Goal: Transaction & Acquisition: Purchase product/service

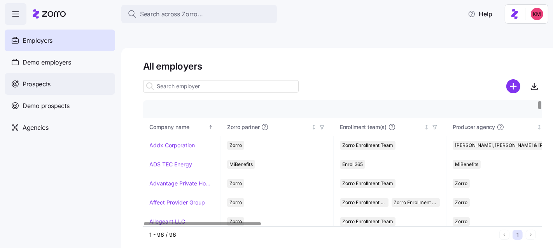
click at [63, 84] on div "Prospects" at bounding box center [60, 84] width 110 height 22
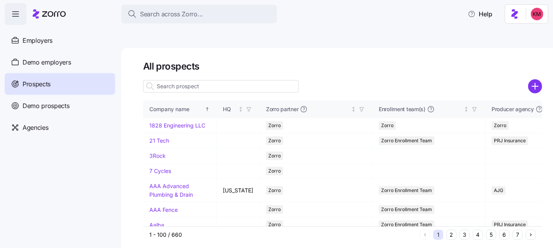
drag, startPoint x: 533, startPoint y: 65, endPoint x: 522, endPoint y: 69, distance: 11.7
click at [533, 80] on circle "add icon" at bounding box center [535, 86] width 13 height 13
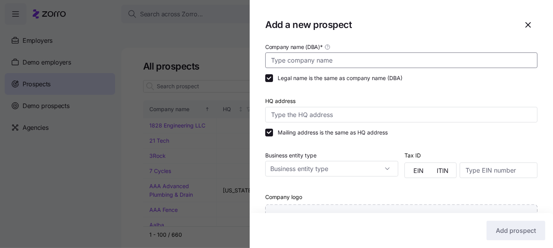
click at [439, 60] on input "Company name (DBA) *" at bounding box center [401, 61] width 272 height 16
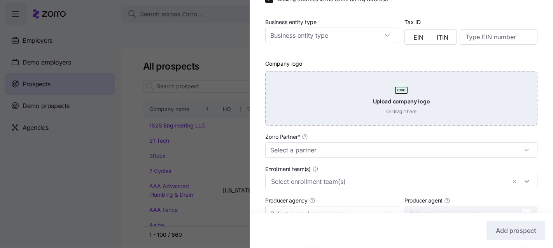
scroll to position [195, 0]
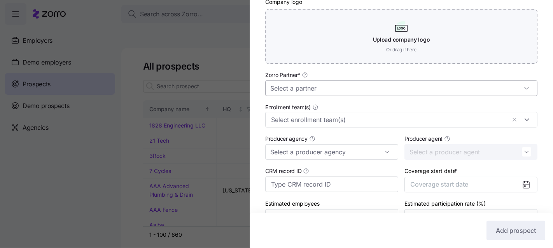
type input "Hillcrest 2026"
click at [384, 84] on input "Zorro Partner *" at bounding box center [401, 89] width 272 height 16
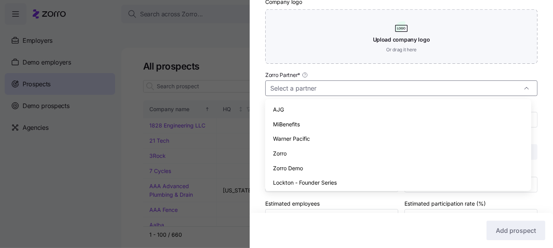
click at [329, 157] on div "Zorro" at bounding box center [397, 153] width 259 height 15
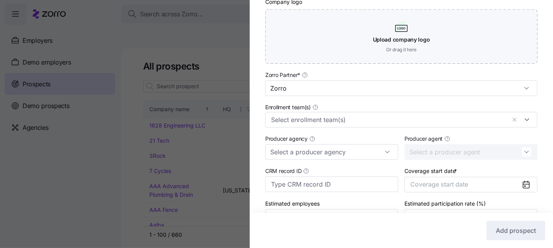
type input "Zorro"
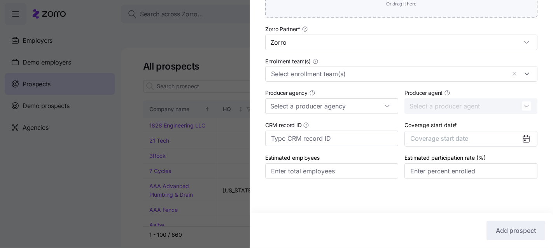
scroll to position [241, 0]
click at [471, 140] on button "Coverage start date" at bounding box center [470, 139] width 133 height 16
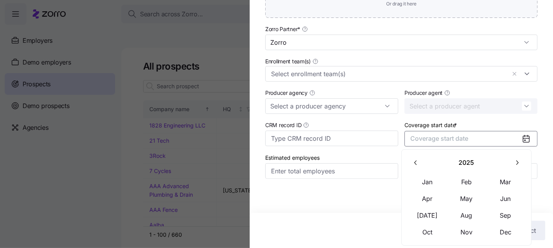
click at [517, 168] on button "button" at bounding box center [517, 162] width 16 height 16
click at [429, 176] on button "Jan" at bounding box center [427, 182] width 39 height 16
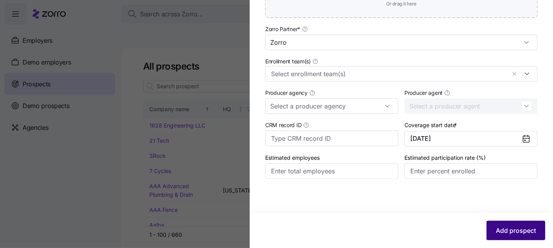
click at [509, 229] on span "Add prospect" at bounding box center [516, 230] width 40 height 9
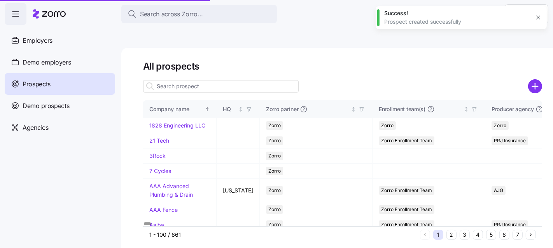
click at [463, 230] on button "3" at bounding box center [465, 235] width 10 height 10
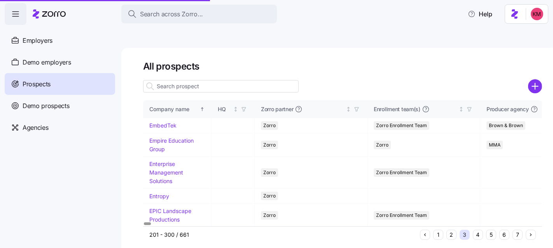
click at [464, 230] on button "3" at bounding box center [465, 235] width 10 height 10
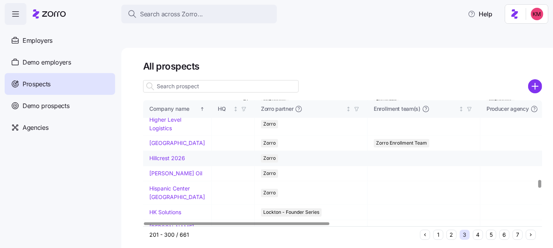
scroll to position [1302, 0]
drag, startPoint x: 168, startPoint y: 188, endPoint x: 354, endPoint y: 78, distance: 216.4
click at [168, 162] on link "Hillcrest 2026" at bounding box center [167, 158] width 36 height 7
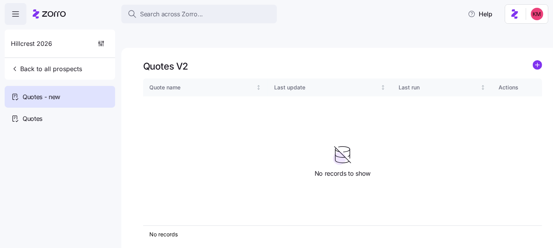
click at [537, 63] on icon "add icon" at bounding box center [537, 65] width 0 height 4
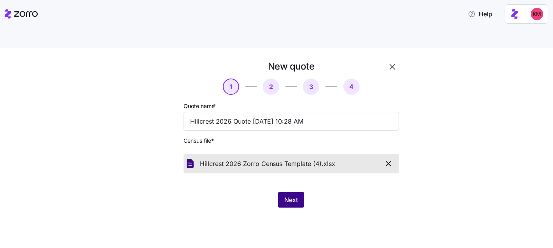
click at [298, 192] on button "Next" at bounding box center [291, 200] width 26 height 16
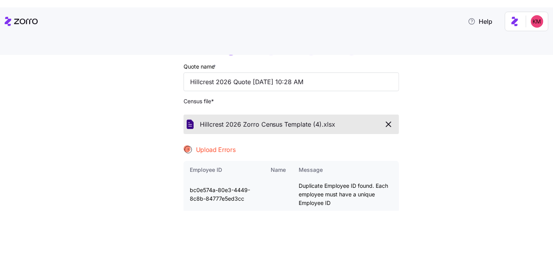
scroll to position [47, 0]
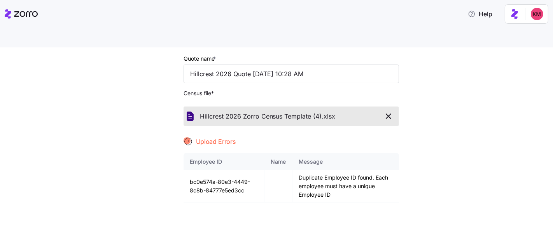
click at [28, 12] on icon at bounding box center [26, 13] width 24 height 5
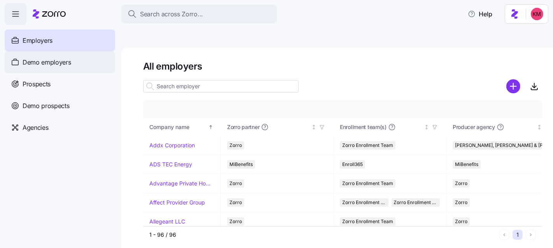
click at [48, 58] on span "Demo employers" at bounding box center [47, 63] width 49 height 10
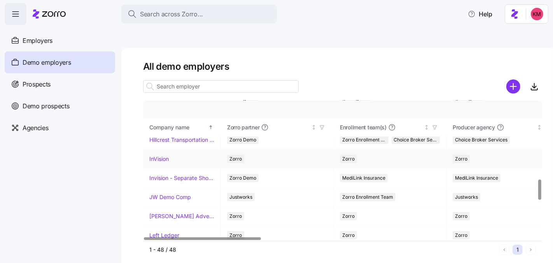
scroll to position [490, 0]
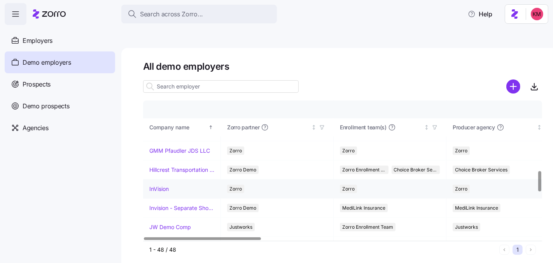
click at [167, 185] on link "InVision" at bounding box center [158, 189] width 19 height 8
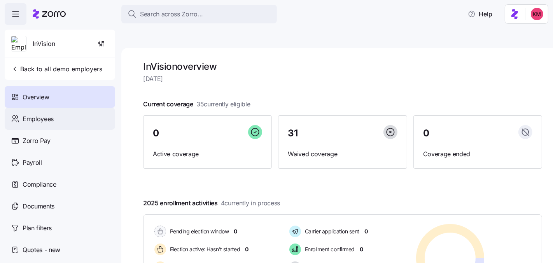
click at [41, 124] on div "Employees" at bounding box center [60, 119] width 110 height 22
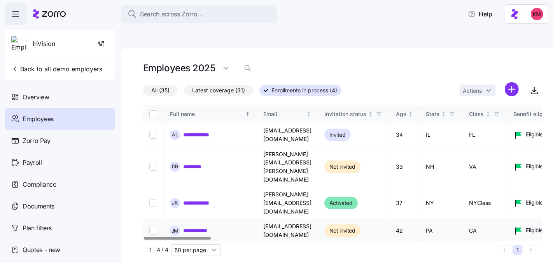
click at [200, 226] on link "**********" at bounding box center [201, 230] width 37 height 8
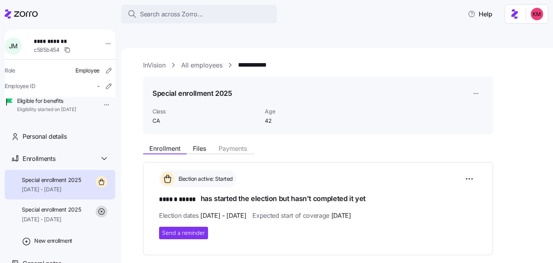
scroll to position [143, 0]
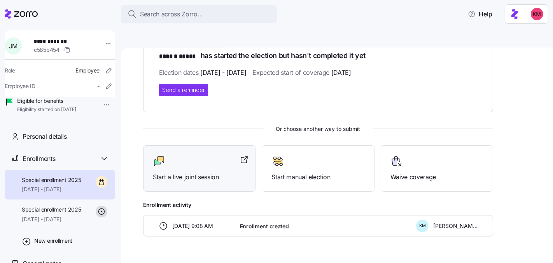
click at [179, 155] on div at bounding box center [199, 161] width 93 height 12
click at [26, 22] on div at bounding box center [21, 14] width 33 height 22
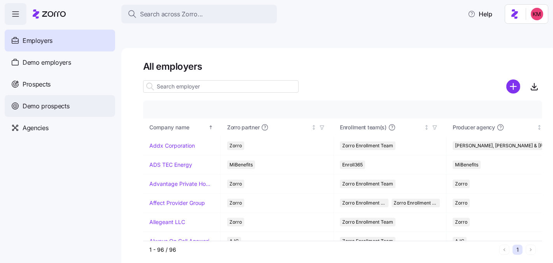
click at [45, 106] on span "Demo prospects" at bounding box center [46, 106] width 47 height 10
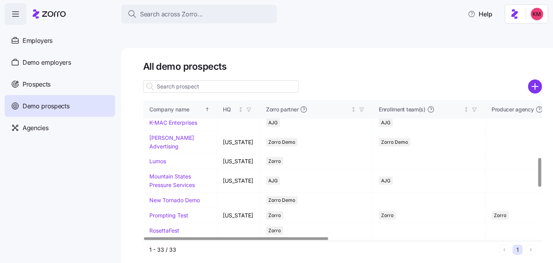
scroll to position [271, 0]
click at [50, 63] on span "Demo employers" at bounding box center [47, 63] width 49 height 10
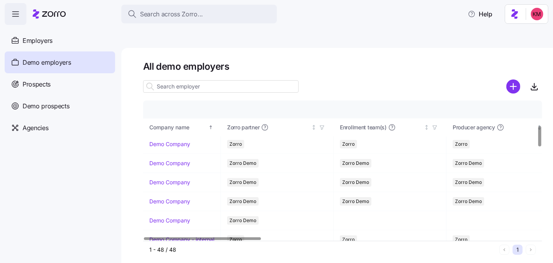
scroll to position [171, 0]
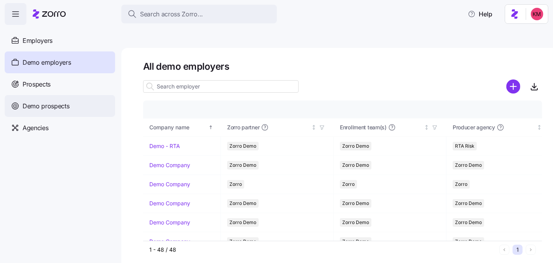
click at [35, 108] on span "Demo prospects" at bounding box center [46, 106] width 47 height 10
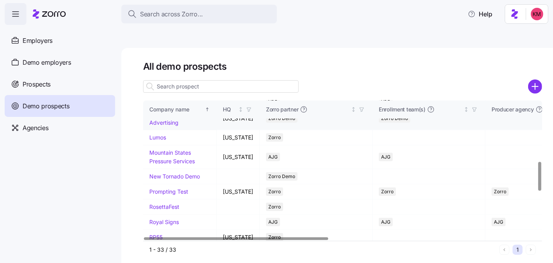
scroll to position [296, 0]
click at [163, 126] on link "Kurian's Advertising" at bounding box center [171, 117] width 45 height 15
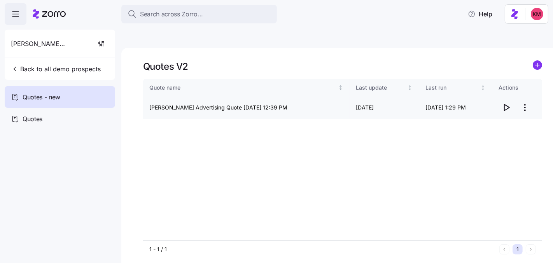
click at [510, 103] on icon "button" at bounding box center [506, 107] width 9 height 9
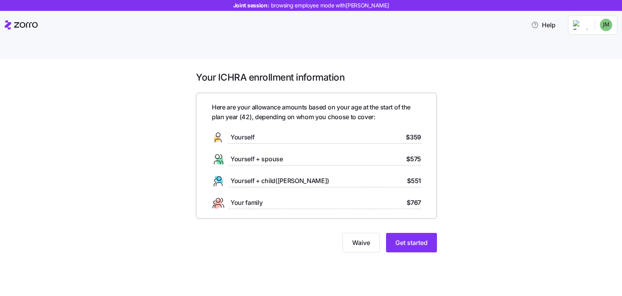
click at [457, 233] on div "Your ICHRA enrollment information Here are your allowance amounts based on your…" at bounding box center [317, 166] width 590 height 190
click at [427, 236] on span "Get started" at bounding box center [412, 242] width 32 height 9
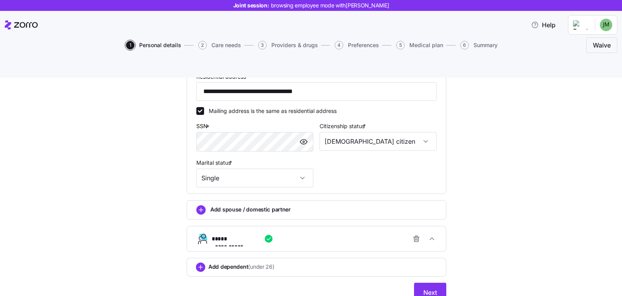
scroll to position [238, 0]
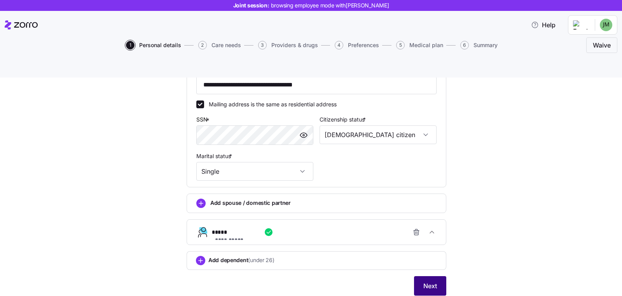
click at [415, 236] on button "Next" at bounding box center [430, 285] width 32 height 19
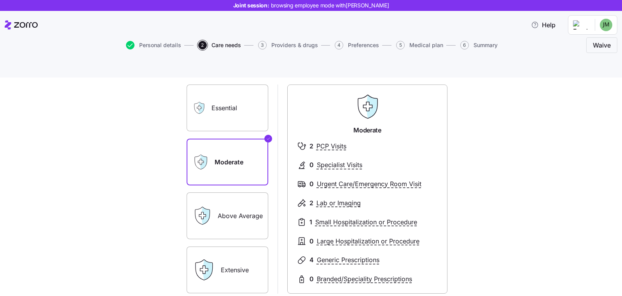
scroll to position [60, 0]
click at [233, 112] on label "Essential" at bounding box center [228, 108] width 82 height 47
click at [0, 0] on input "Essential" at bounding box center [0, 0] width 0 height 0
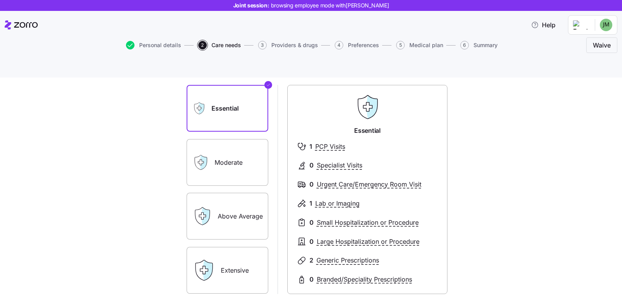
click at [235, 154] on label "Moderate" at bounding box center [228, 162] width 82 height 47
click at [0, 0] on input "Moderate" at bounding box center [0, 0] width 0 height 0
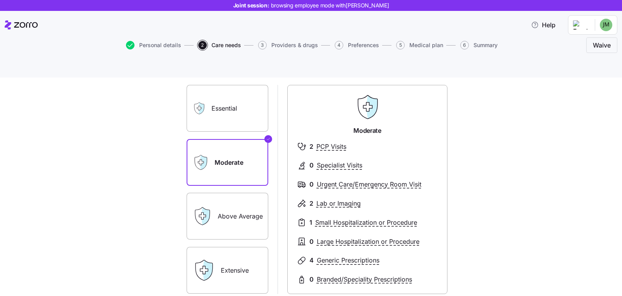
click at [225, 195] on label "Above Average" at bounding box center [228, 216] width 82 height 47
click at [0, 0] on input "Above Average" at bounding box center [0, 0] width 0 height 0
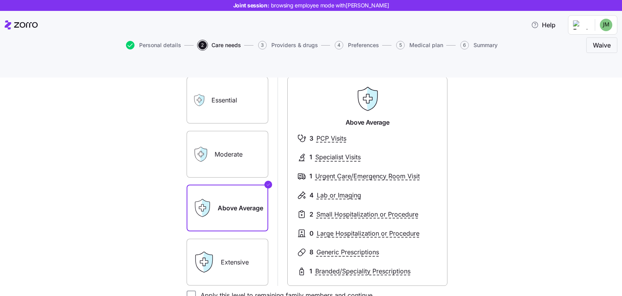
scroll to position [68, 0]
click at [219, 236] on label "Extensive" at bounding box center [228, 261] width 82 height 47
click at [0, 0] on input "Extensive" at bounding box center [0, 0] width 0 height 0
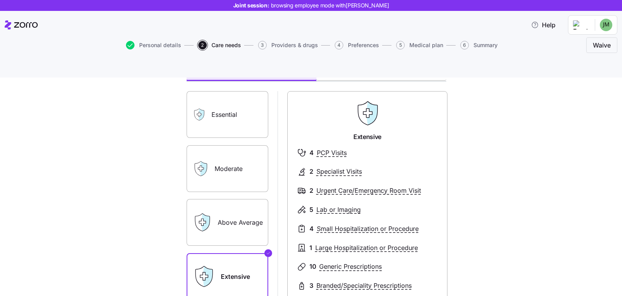
click at [227, 158] on label "Moderate" at bounding box center [228, 168] width 82 height 47
click at [0, 0] on input "Moderate" at bounding box center [0, 0] width 0 height 0
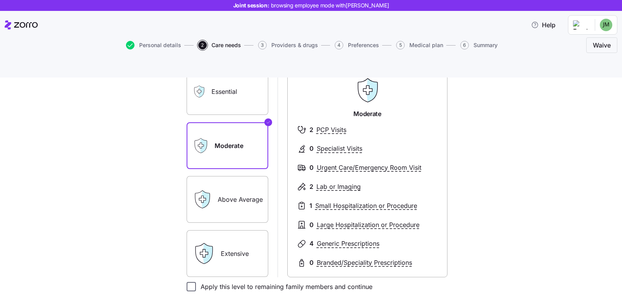
scroll to position [77, 0]
click at [188, 236] on input "Apply this level to remaining family members and continue" at bounding box center [191, 285] width 9 height 9
checkbox input "true"
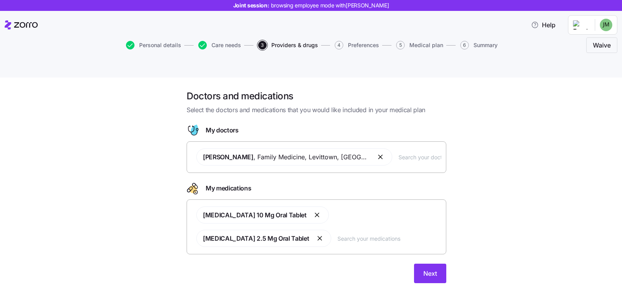
click at [338, 234] on input "text" at bounding box center [390, 238] width 104 height 9
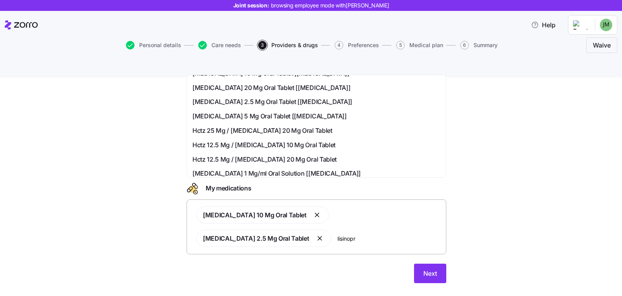
scroll to position [120, 0]
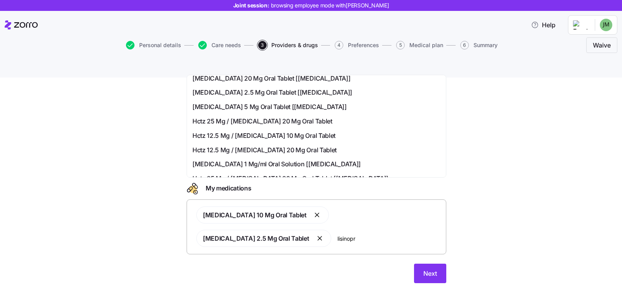
type input "lisinopr"
drag, startPoint x: 474, startPoint y: 218, endPoint x: 469, endPoint y: 234, distance: 17.0
click at [474, 218] on div "Doctors and medications Select the doctors and medications that you would like …" at bounding box center [317, 191] width 590 height 202
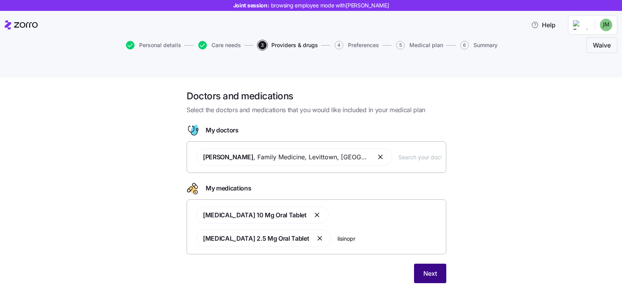
click at [439, 236] on button "Next" at bounding box center [430, 272] width 32 height 19
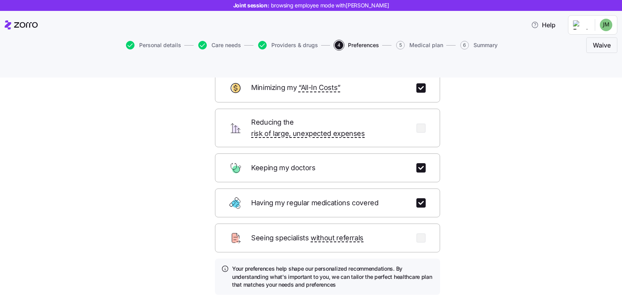
scroll to position [60, 0]
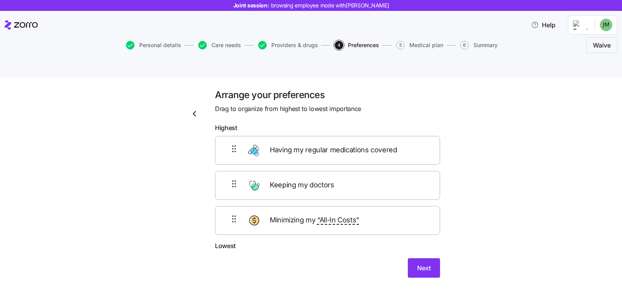
scroll to position [0, 0]
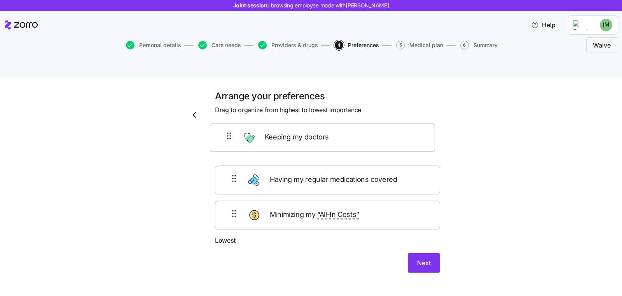
drag, startPoint x: 225, startPoint y: 169, endPoint x: 223, endPoint y: 145, distance: 24.2
click at [223, 137] on div "Having my regular medications covered Keeping my doctors Minimizing my “All-In …" at bounding box center [327, 186] width 225 height 98
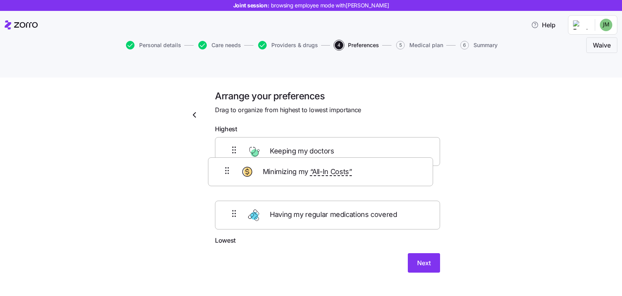
drag, startPoint x: 233, startPoint y: 193, endPoint x: 228, endPoint y: 154, distance: 39.6
click at [228, 154] on div "Keeping my doctors Having my regular medications covered Minimizing my “All-In …" at bounding box center [327, 186] width 225 height 98
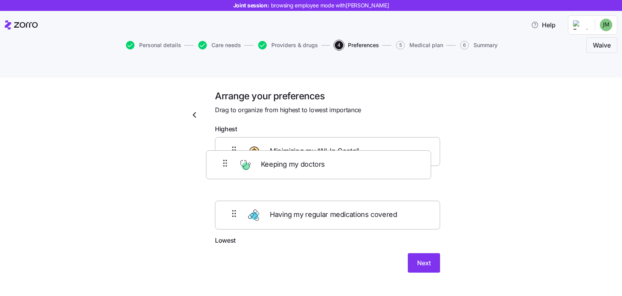
drag, startPoint x: 230, startPoint y: 135, endPoint x: 225, endPoint y: 168, distance: 33.1
click at [225, 168] on div "Keeping my doctors Minimizing my “All-In Costs” Having my regular medications c…" at bounding box center [327, 186] width 225 height 98
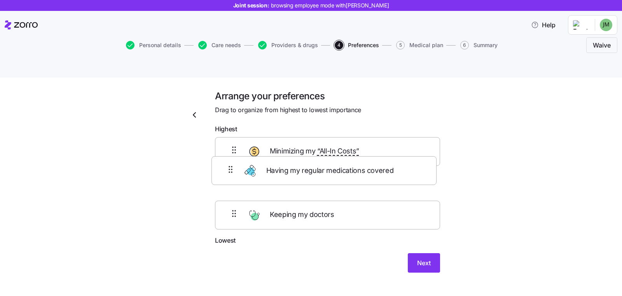
drag, startPoint x: 219, startPoint y: 202, endPoint x: 220, endPoint y: 168, distance: 33.8
click at [220, 168] on div "Minimizing my “All-In Costs” Keeping my doctors Having my regular medications c…" at bounding box center [327, 186] width 225 height 98
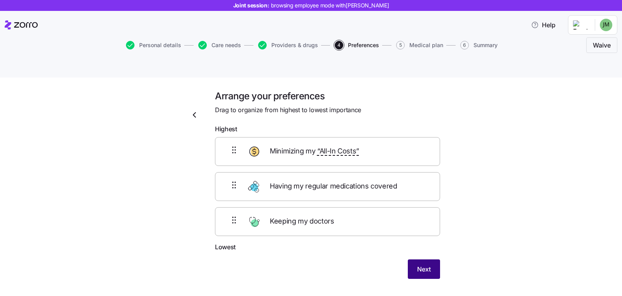
click at [424, 236] on span "Next" at bounding box center [424, 268] width 14 height 9
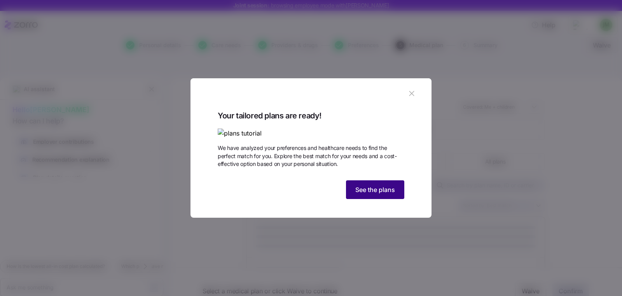
click at [368, 194] on span "See the plans" at bounding box center [375, 189] width 40 height 9
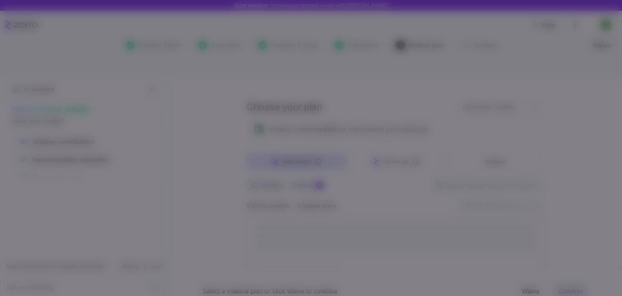
type textarea "x"
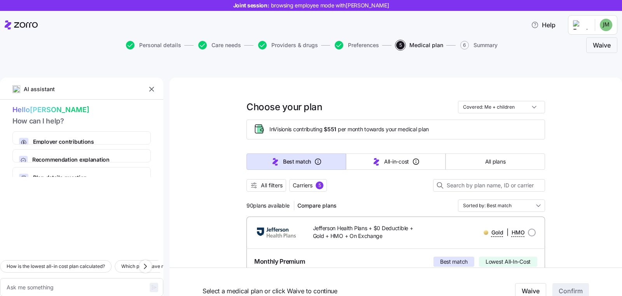
click at [155, 85] on icon "button" at bounding box center [152, 89] width 8 height 8
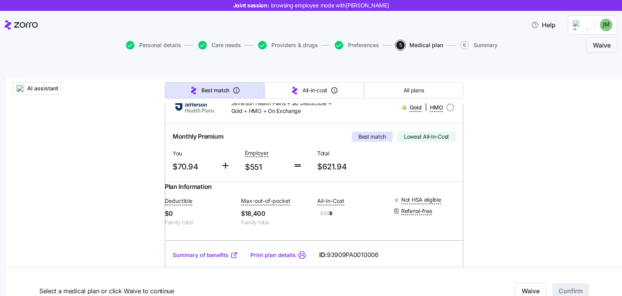
scroll to position [139, 0]
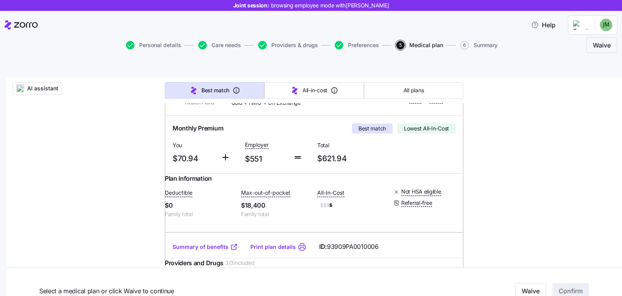
click at [193, 236] on link "Summary of benefits" at bounding box center [205, 247] width 65 height 8
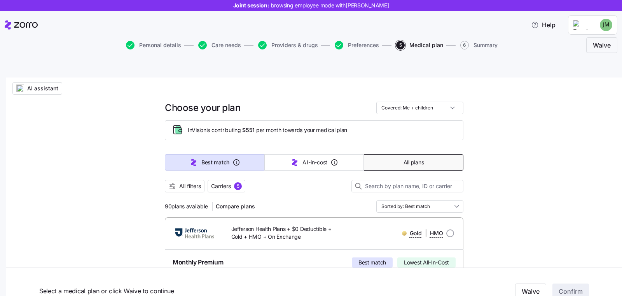
scroll to position [13, 0]
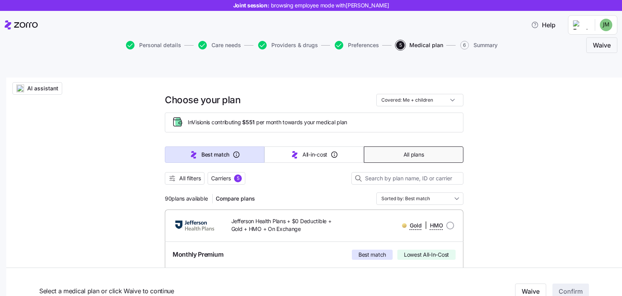
click at [389, 146] on button "All plans" at bounding box center [414, 154] width 100 height 16
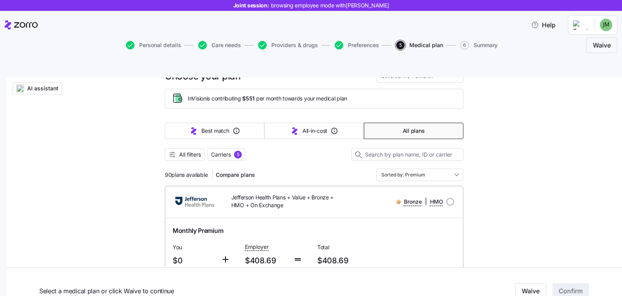
scroll to position [54, 0]
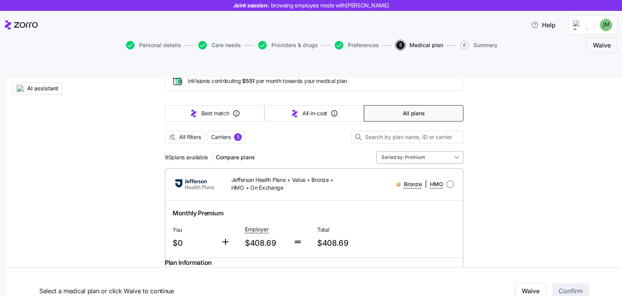
click at [415, 151] on input "Sorted by: Premium" at bounding box center [419, 157] width 87 height 12
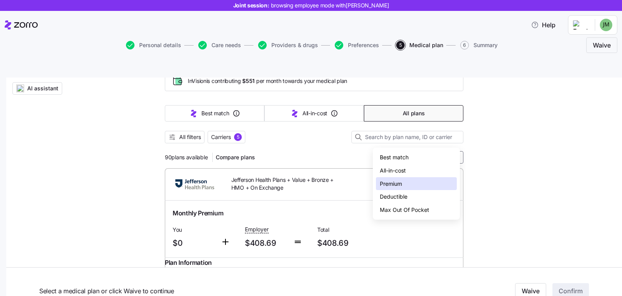
click at [183, 205] on div "Monthly Premium" at bounding box center [314, 213] width 289 height 16
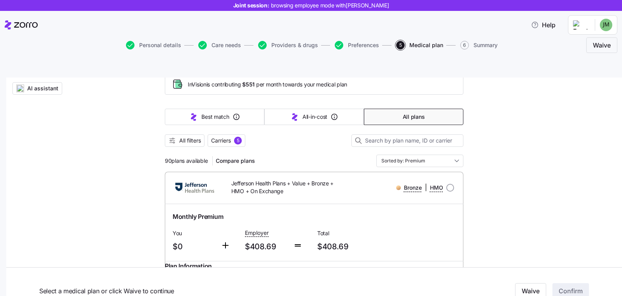
scroll to position [6, 0]
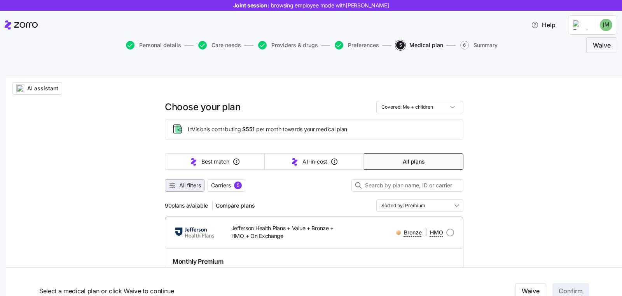
click at [194, 179] on button "All filters" at bounding box center [185, 185] width 40 height 12
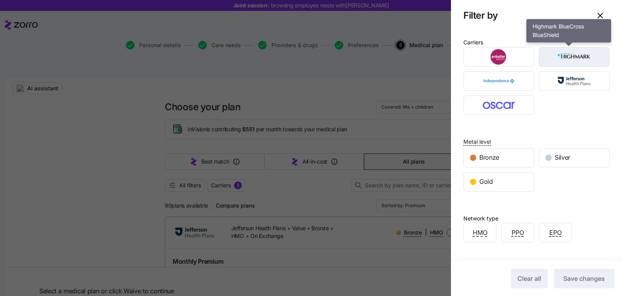
click at [497, 62] on img "button" at bounding box center [574, 57] width 57 height 16
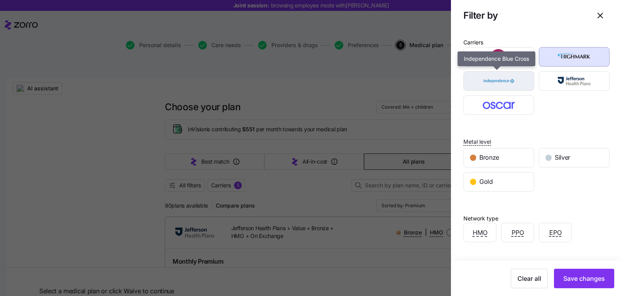
click at [497, 82] on img "button" at bounding box center [499, 81] width 57 height 16
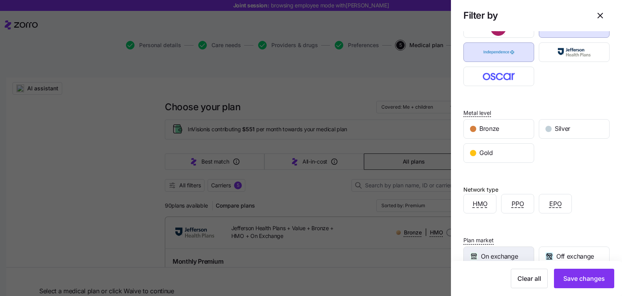
scroll to position [120, 0]
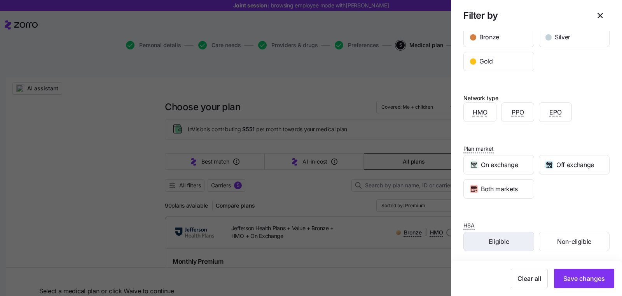
click at [497, 236] on span "Eligible" at bounding box center [499, 241] width 20 height 10
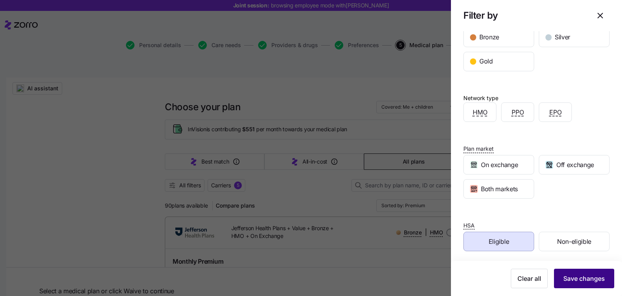
click at [497, 236] on span "Save changes" at bounding box center [585, 277] width 42 height 9
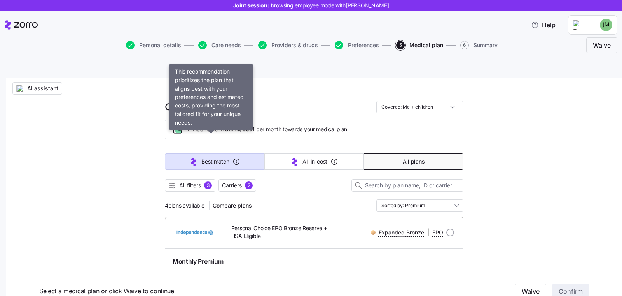
click at [218, 158] on span "Best match" at bounding box center [215, 162] width 28 height 8
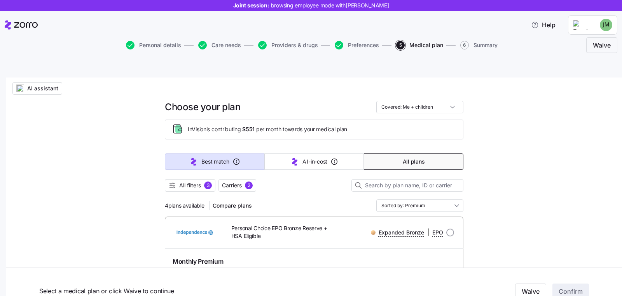
type input "Sorted by: Best match"
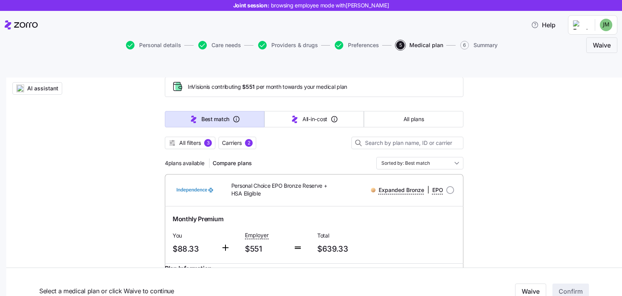
scroll to position [0, 0]
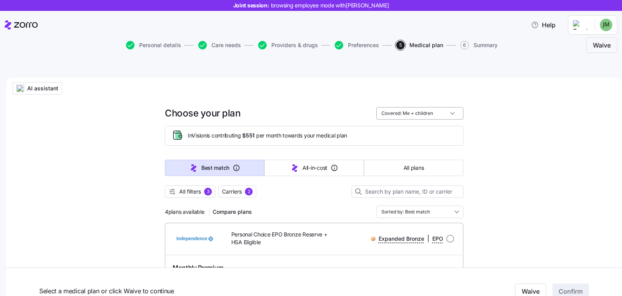
click at [434, 107] on input "Covered: Me + children" at bounding box center [419, 113] width 87 height 12
click at [430, 112] on div "Just me" at bounding box center [416, 113] width 81 height 13
type input "Covered: Just me"
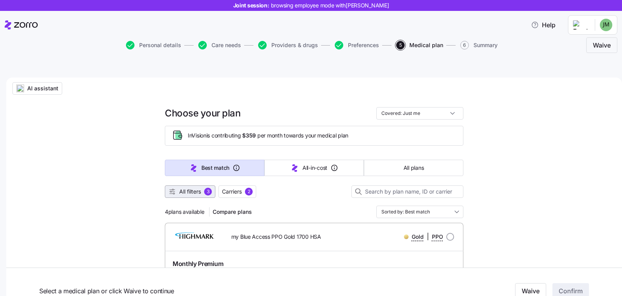
click at [189, 187] on span "All filters" at bounding box center [190, 191] width 22 height 8
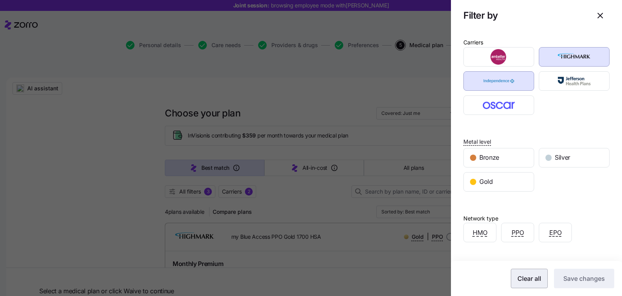
click at [497, 236] on button "Clear all" at bounding box center [529, 277] width 37 height 19
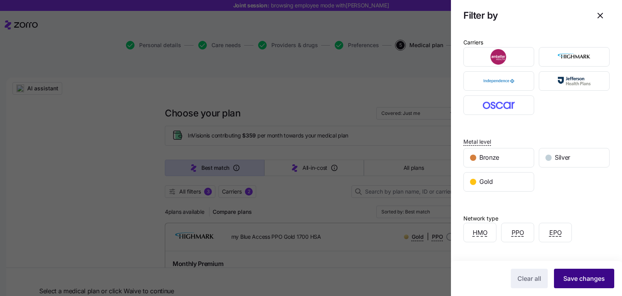
click at [497, 236] on span "Save changes" at bounding box center [585, 277] width 42 height 9
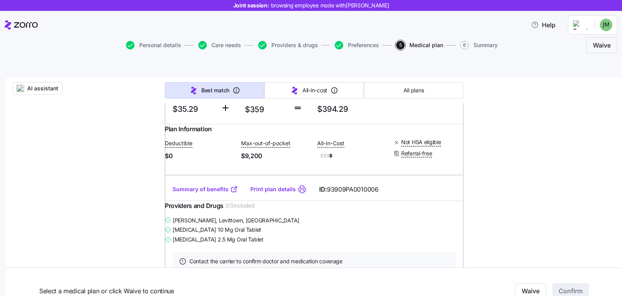
scroll to position [188, 0]
click at [165, 0] on button "All filters" at bounding box center [185, 3] width 40 height 12
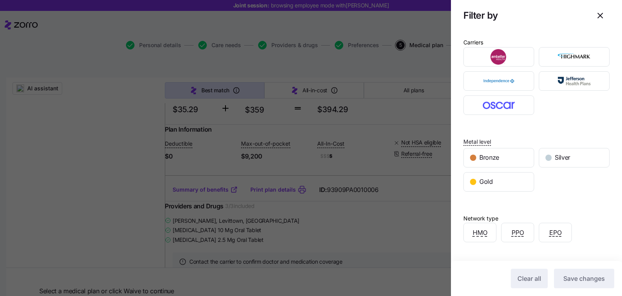
click at [371, 198] on div at bounding box center [311, 148] width 622 height 296
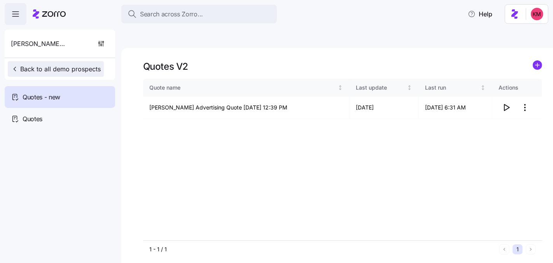
click at [76, 68] on span "Back to all demo prospects" at bounding box center [56, 68] width 90 height 9
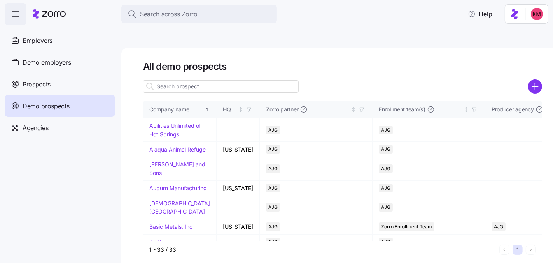
click at [179, 80] on input at bounding box center [221, 86] width 156 height 12
click at [61, 88] on div "Prospects" at bounding box center [60, 84] width 110 height 22
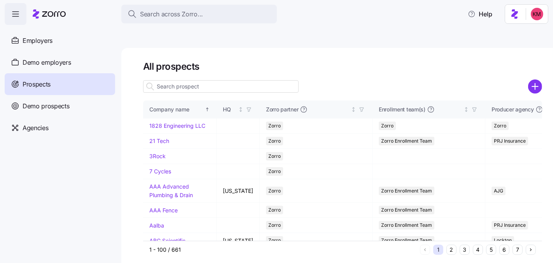
click at [201, 80] on input at bounding box center [221, 86] width 156 height 12
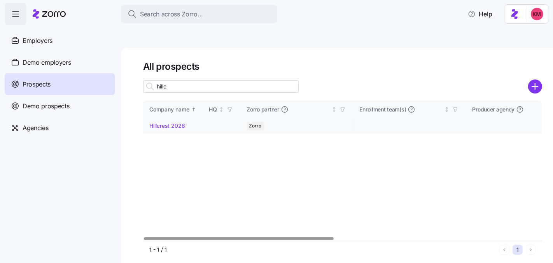
type input "hillc"
click at [172, 122] on link "Hillcrest 2026" at bounding box center [167, 125] width 36 height 7
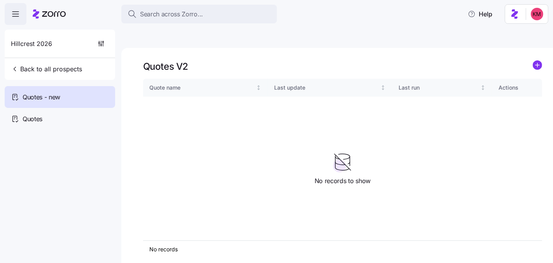
click at [537, 63] on icon "add icon" at bounding box center [537, 65] width 0 height 4
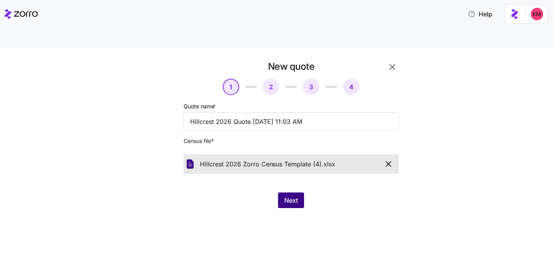
click at [282, 192] on button "Next" at bounding box center [291, 200] width 26 height 16
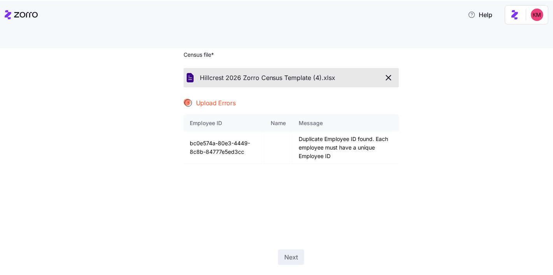
scroll to position [86, 0]
click at [215, 132] on td "bc0e574a-80e3-4449-8c8b-84777e5ed3cc" at bounding box center [224, 148] width 81 height 32
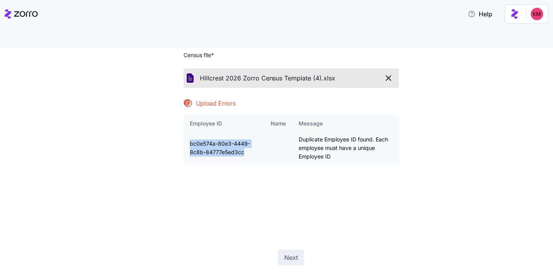
click at [215, 132] on td "bc0e574a-80e3-4449-8c8b-84777e5ed3cc" at bounding box center [224, 148] width 81 height 32
copy td "bc0e574a-80e3-4449-8c8b-84777e5ed3cc"
click at [387, 74] on icon "button" at bounding box center [388, 78] width 9 height 9
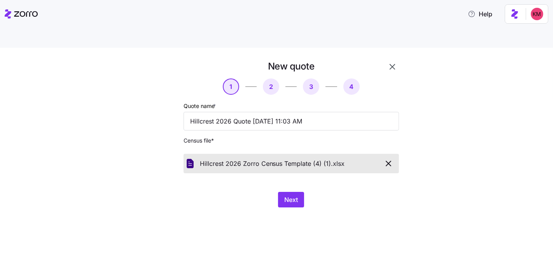
drag, startPoint x: 351, startPoint y: 201, endPoint x: 332, endPoint y: 196, distance: 19.8
click at [351, 201] on div "New quote 1 2 3 4 Quote name * Hillcrest 2026 Quote 09/16/2025 11:03 AM Census …" at bounding box center [276, 171] width 553 height 246
click at [302, 192] on button "Next" at bounding box center [291, 200] width 26 height 16
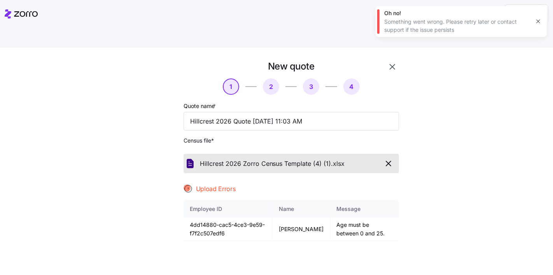
click at [390, 159] on span "button" at bounding box center [389, 163] width 14 height 9
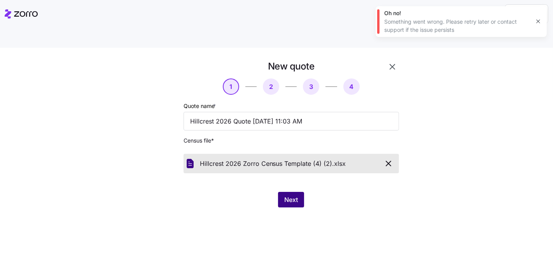
click at [297, 195] on span "Next" at bounding box center [291, 199] width 14 height 9
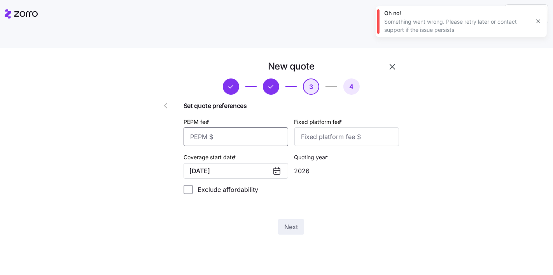
click at [249, 128] on input "PEPM fee *" at bounding box center [236, 137] width 105 height 19
type input "41"
type input "100"
click at [302, 219] on button "Next" at bounding box center [291, 227] width 26 height 16
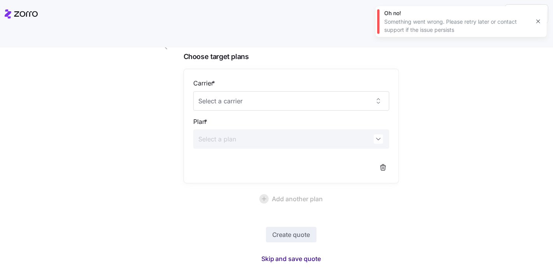
click at [285, 254] on span "Skip and save quote" at bounding box center [291, 258] width 60 height 9
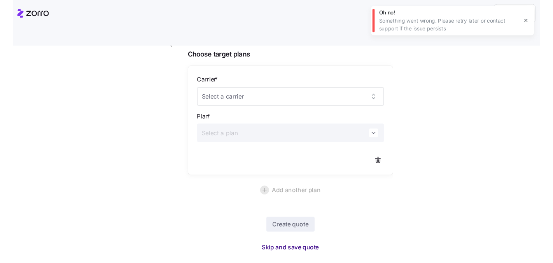
scroll to position [36, 0]
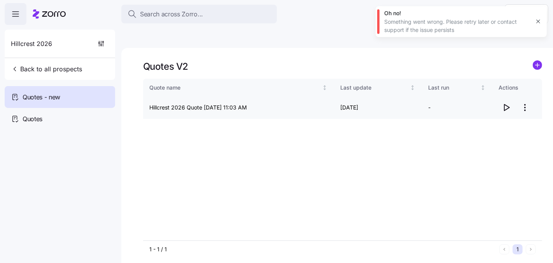
click at [504, 104] on icon "button" at bounding box center [506, 107] width 5 height 6
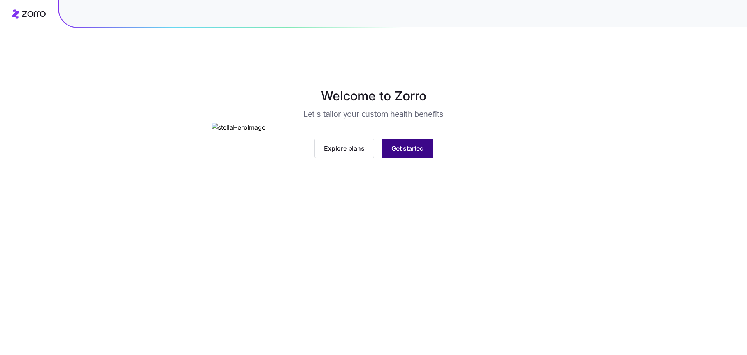
click at [417, 153] on span "Get started" at bounding box center [407, 148] width 32 height 9
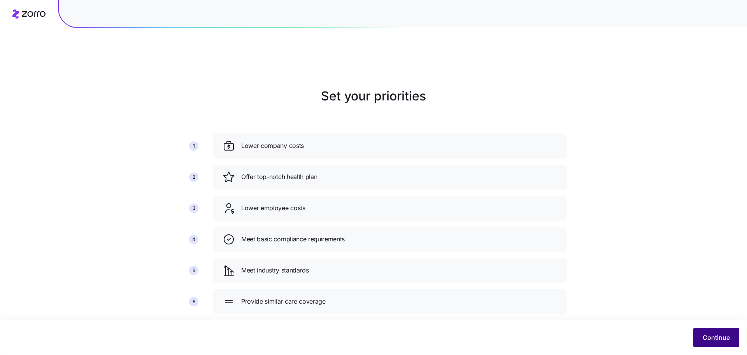
click at [704, 338] on span "Continue" at bounding box center [715, 337] width 27 height 9
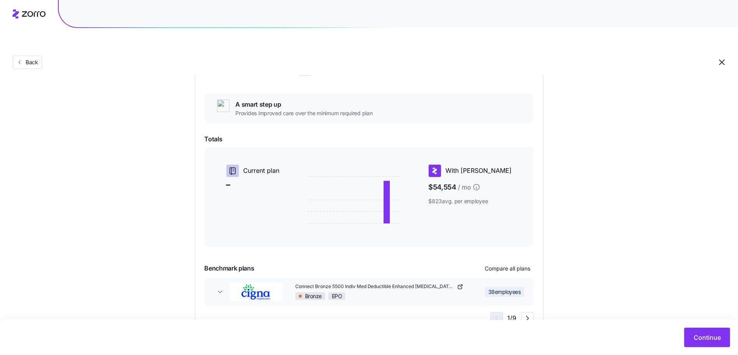
scroll to position [123, 0]
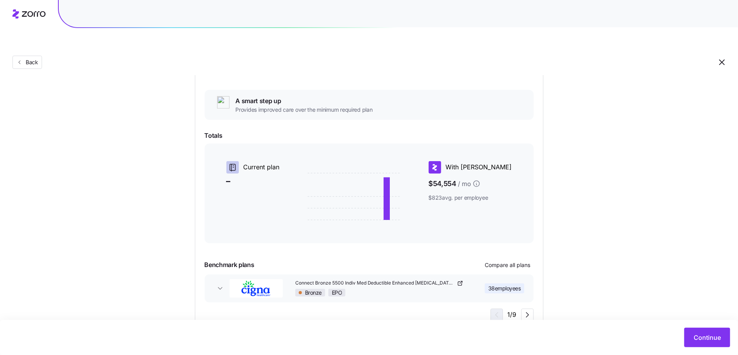
click at [683, 305] on div "Choose a plan matching strategy By quality By metal level Pre-selected Minimum …" at bounding box center [369, 147] width 738 height 366
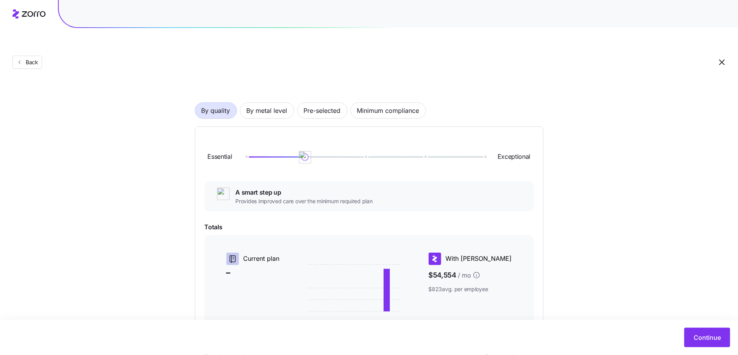
scroll to position [46, 0]
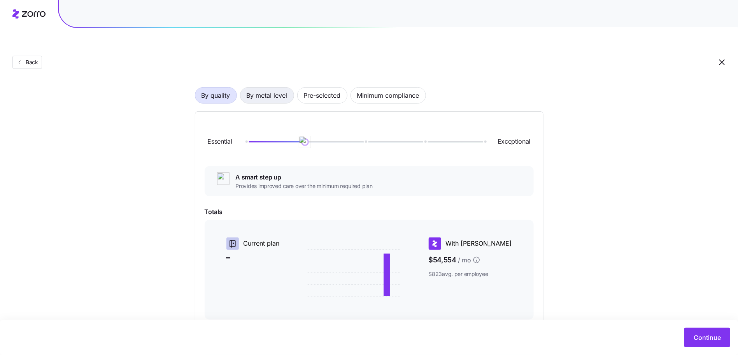
click at [260, 88] on span "By metal level" at bounding box center [267, 96] width 41 height 16
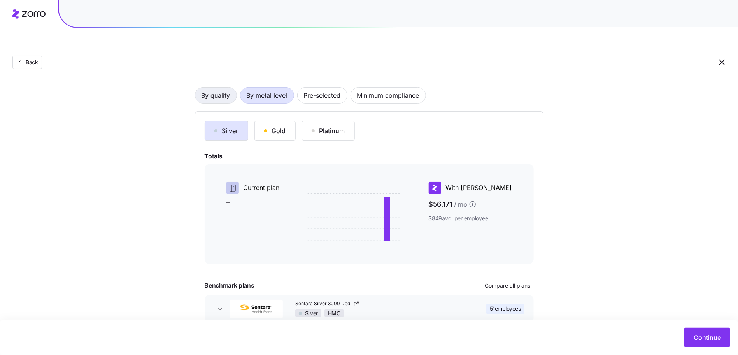
click at [221, 88] on span "By quality" at bounding box center [215, 96] width 29 height 16
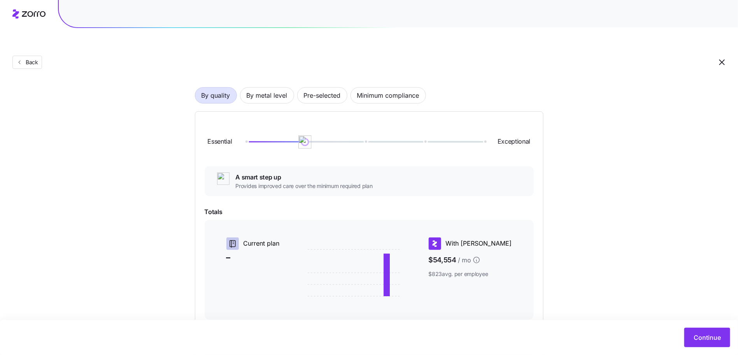
drag, startPoint x: 307, startPoint y: 123, endPoint x: 300, endPoint y: 119, distance: 7.7
click at [300, 135] on img at bounding box center [304, 141] width 13 height 13
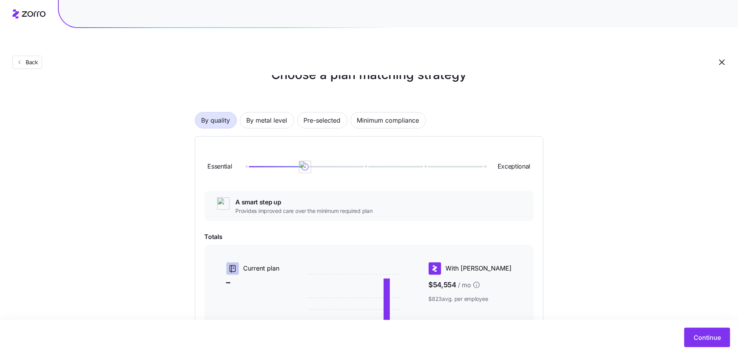
scroll to position [16, 0]
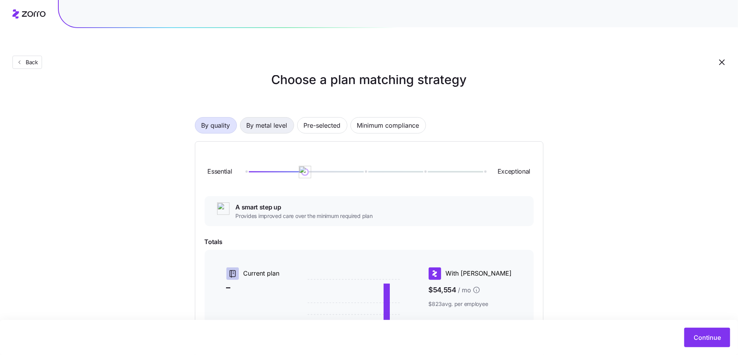
click at [266, 117] on span "By metal level" at bounding box center [267, 125] width 41 height 16
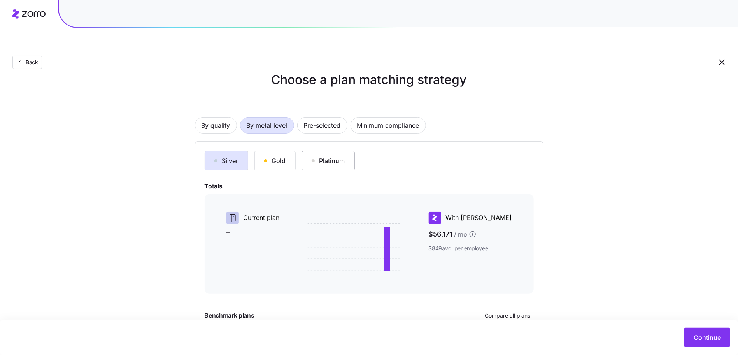
click at [308, 151] on button "Platinum" at bounding box center [328, 160] width 53 height 19
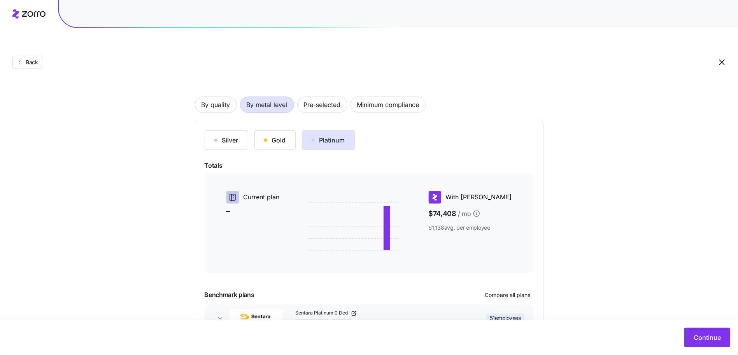
scroll to position [74, 0]
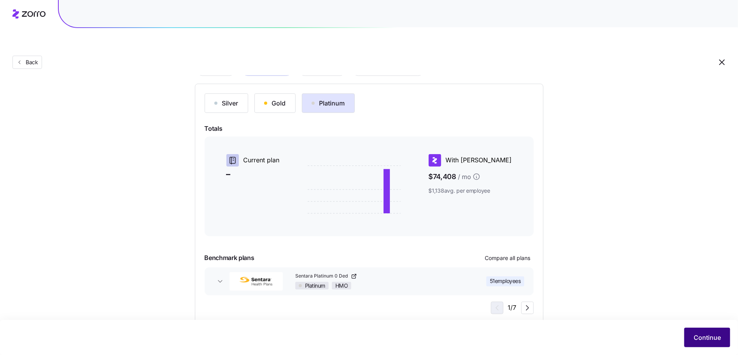
click at [692, 334] on button "Continue" at bounding box center [707, 336] width 46 height 19
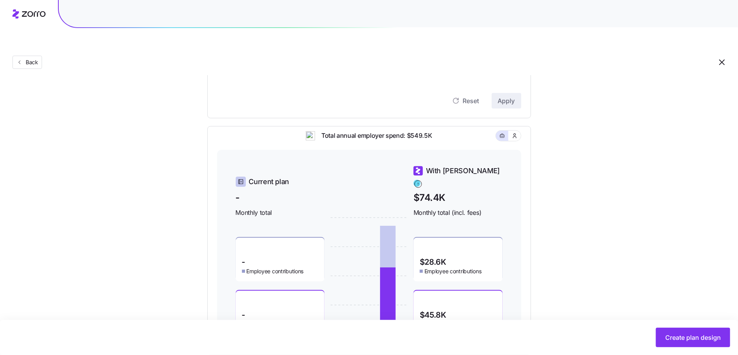
scroll to position [225, 0]
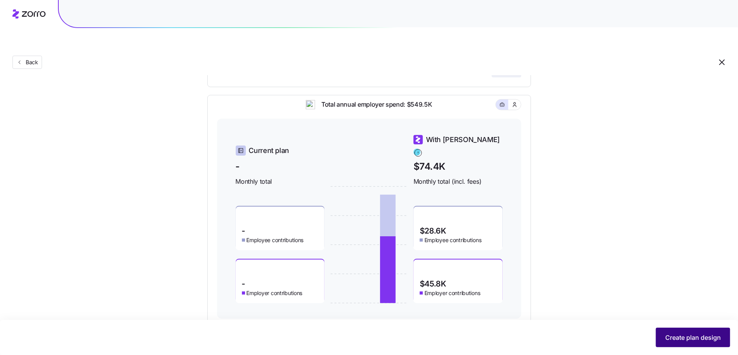
click at [705, 342] on button "Create plan design" at bounding box center [693, 336] width 74 height 19
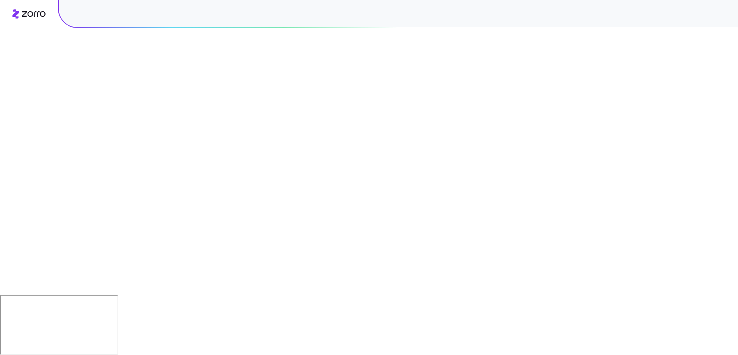
scroll to position [0, 0]
click at [723, 13] on html "Working on your plan design... Your browser does not support the video tag. Zor…" at bounding box center [369, 216] width 738 height 433
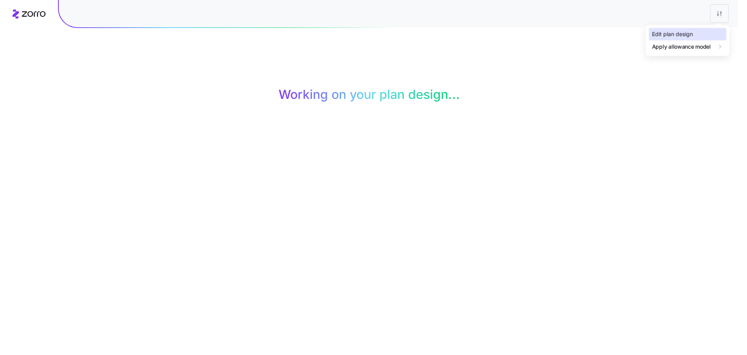
click at [699, 34] on div "Edit plan design" at bounding box center [687, 34] width 77 height 12
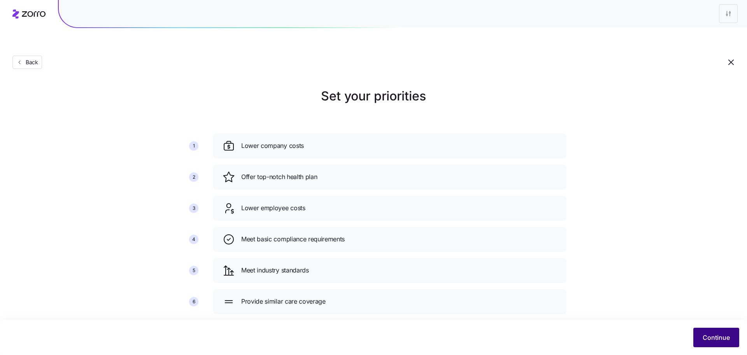
click at [698, 340] on button "Continue" at bounding box center [716, 336] width 46 height 19
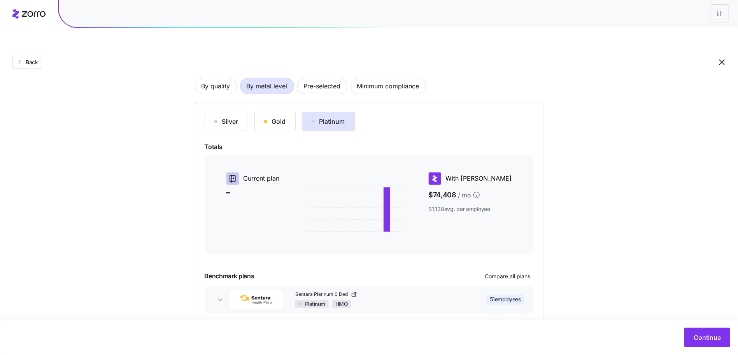
scroll to position [55, 0]
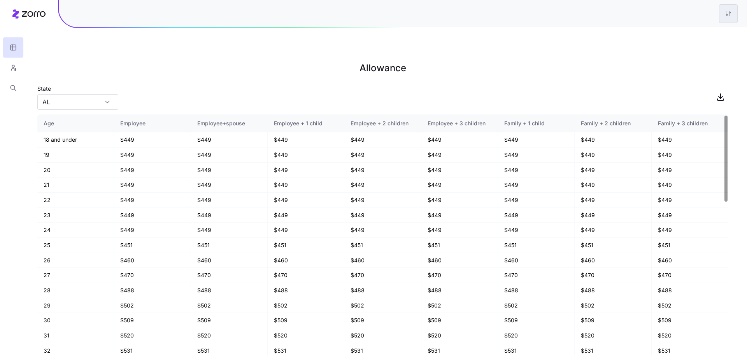
click at [724, 17] on html "Allowance State AL Age Employee Employee+spouse Employee + 1 child Employee + 2…" at bounding box center [373, 216] width 747 height 433
click at [705, 33] on div "Edit plan design" at bounding box center [696, 34] width 77 height 12
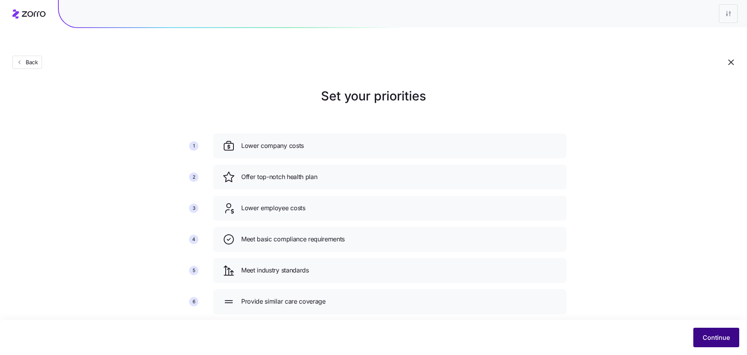
click at [713, 335] on span "Continue" at bounding box center [715, 337] width 27 height 9
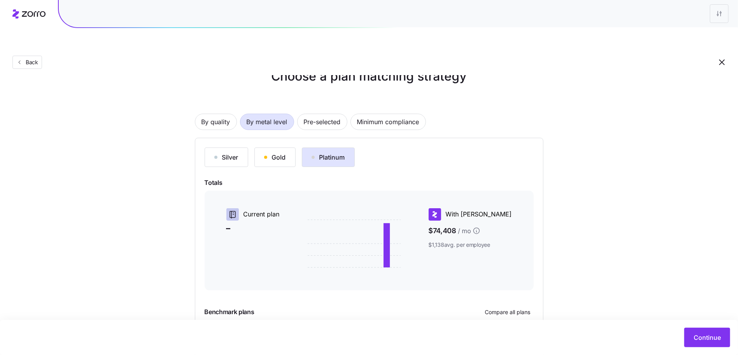
scroll to position [74, 0]
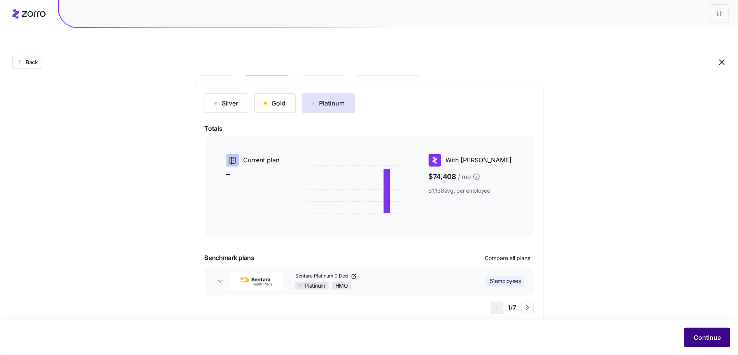
click at [693, 333] on button "Continue" at bounding box center [707, 336] width 46 height 19
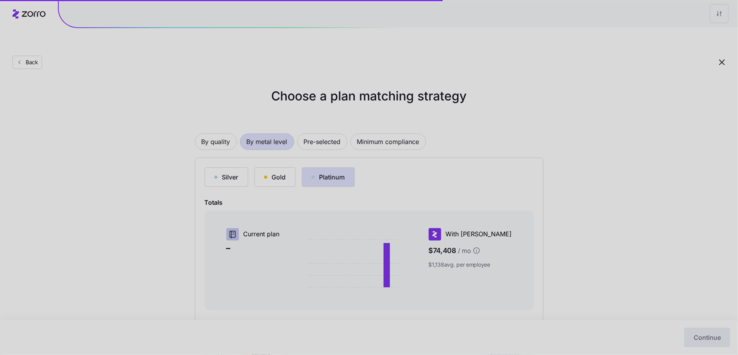
scroll to position [0, 0]
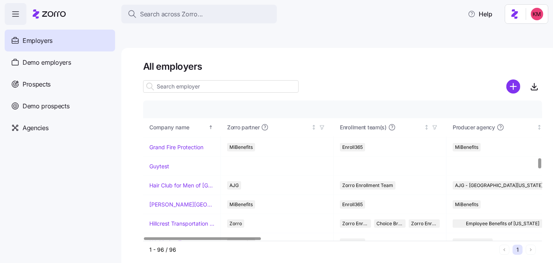
scroll to position [842, 0]
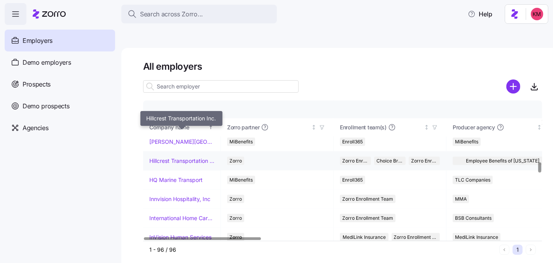
click at [177, 151] on td "Hillcrest Transportation Inc." at bounding box center [182, 160] width 78 height 19
click at [177, 157] on link "Hillcrest Transportation Inc." at bounding box center [181, 161] width 65 height 8
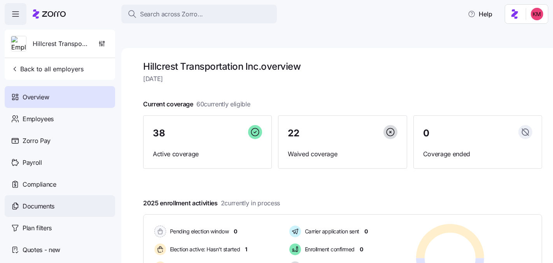
click at [43, 202] on span "Documents" at bounding box center [39, 206] width 32 height 10
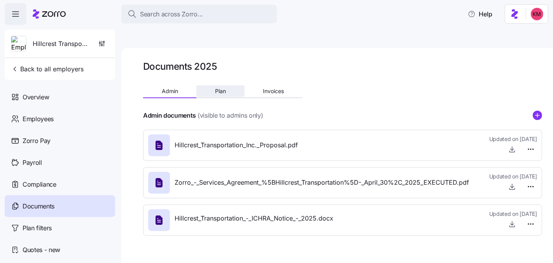
click at [218, 88] on span "Plan" at bounding box center [220, 90] width 11 height 5
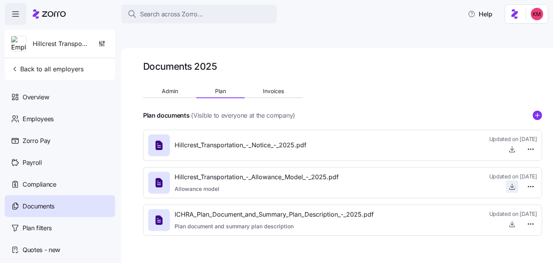
click at [512, 182] on icon "button" at bounding box center [512, 186] width 8 height 8
click at [175, 88] on span "Admin" at bounding box center [170, 90] width 16 height 5
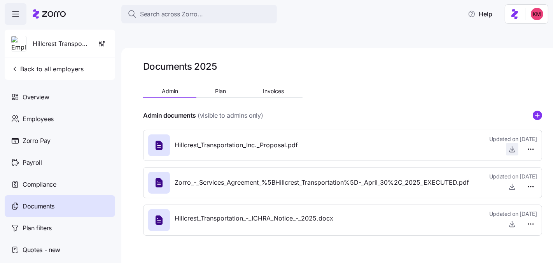
click at [514, 145] on icon "button" at bounding box center [512, 149] width 8 height 8
